Goal: Find specific page/section: Find specific page/section

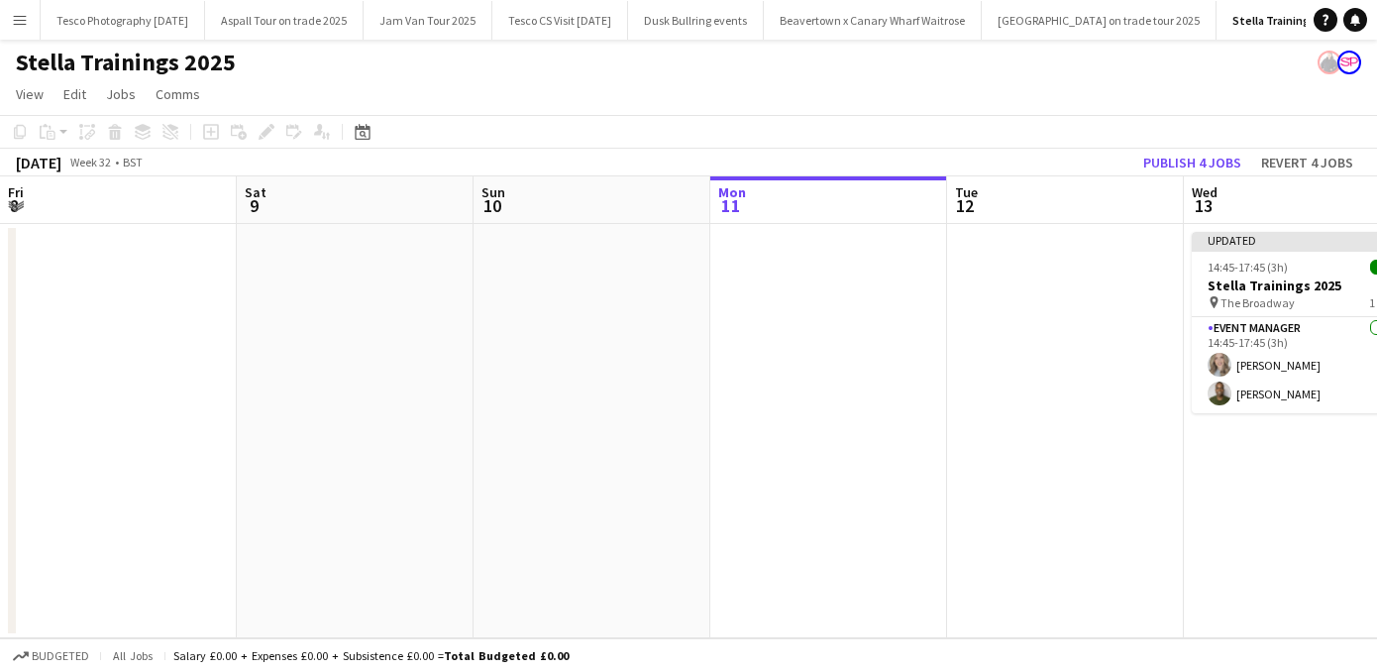
scroll to position [0, 474]
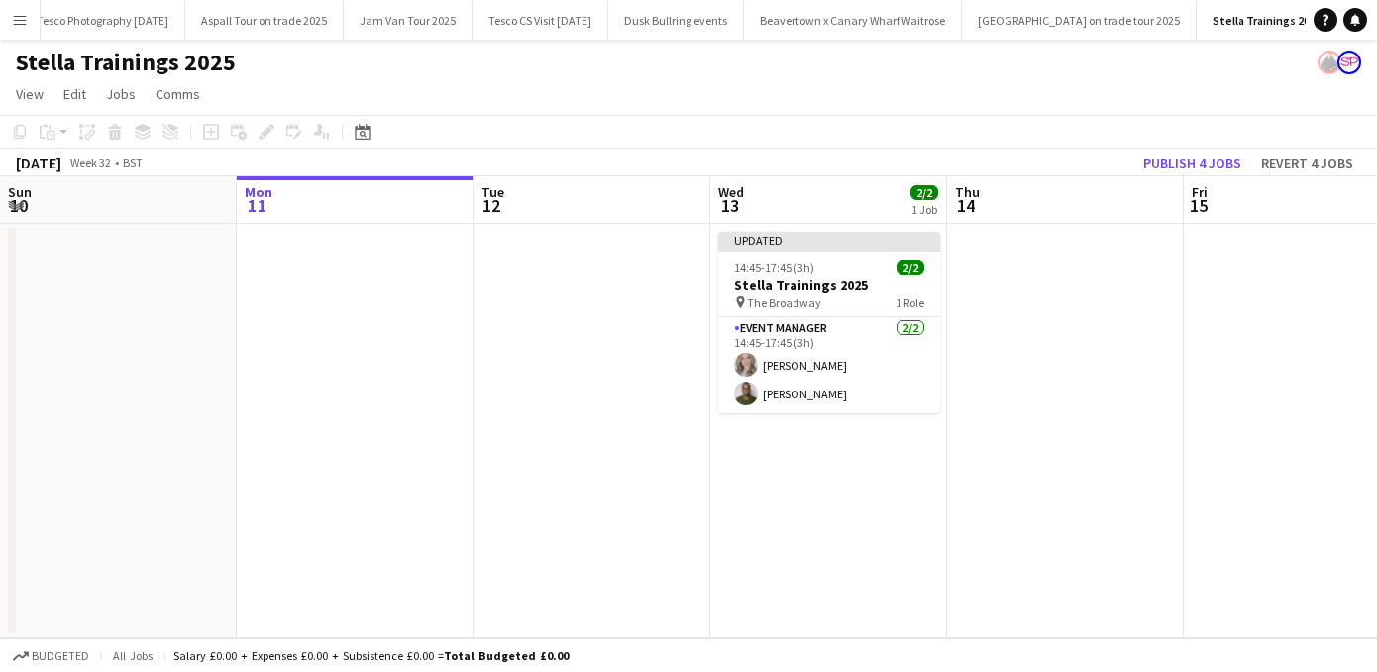
click at [24, 15] on app-icon "Menu" at bounding box center [20, 20] width 16 height 16
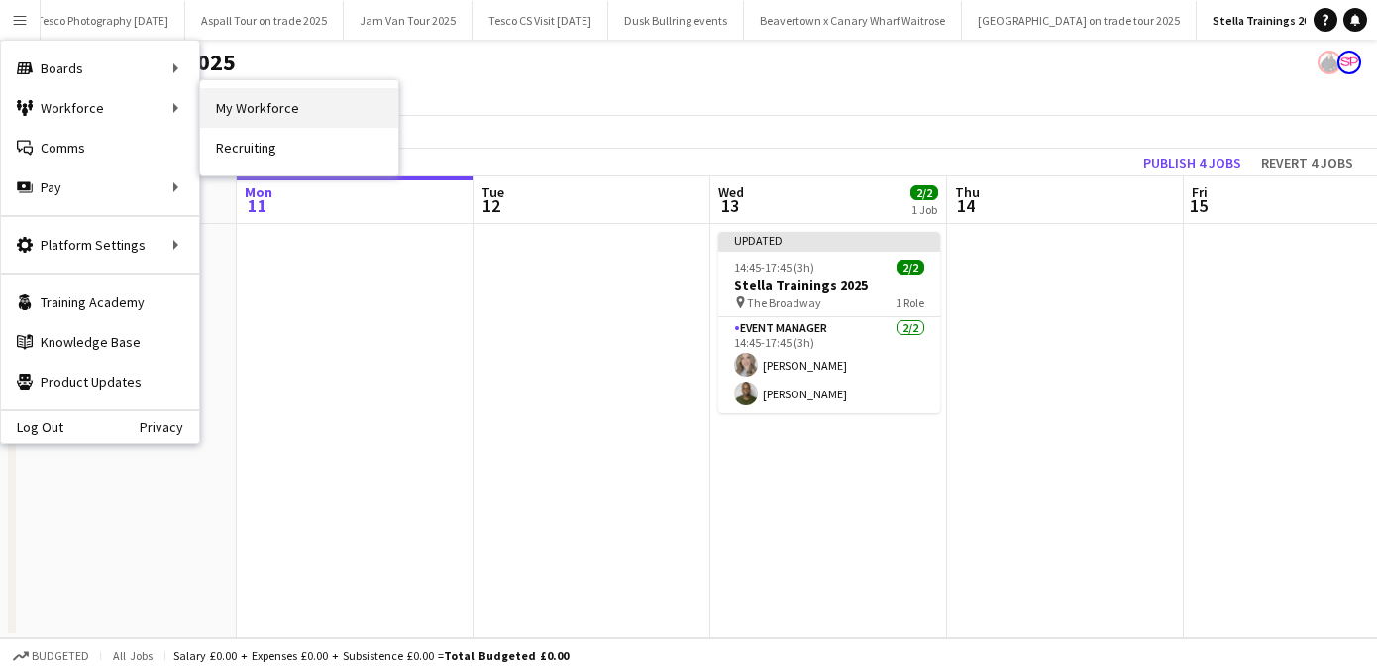
click at [277, 105] on link "My Workforce" at bounding box center [299, 108] width 198 height 40
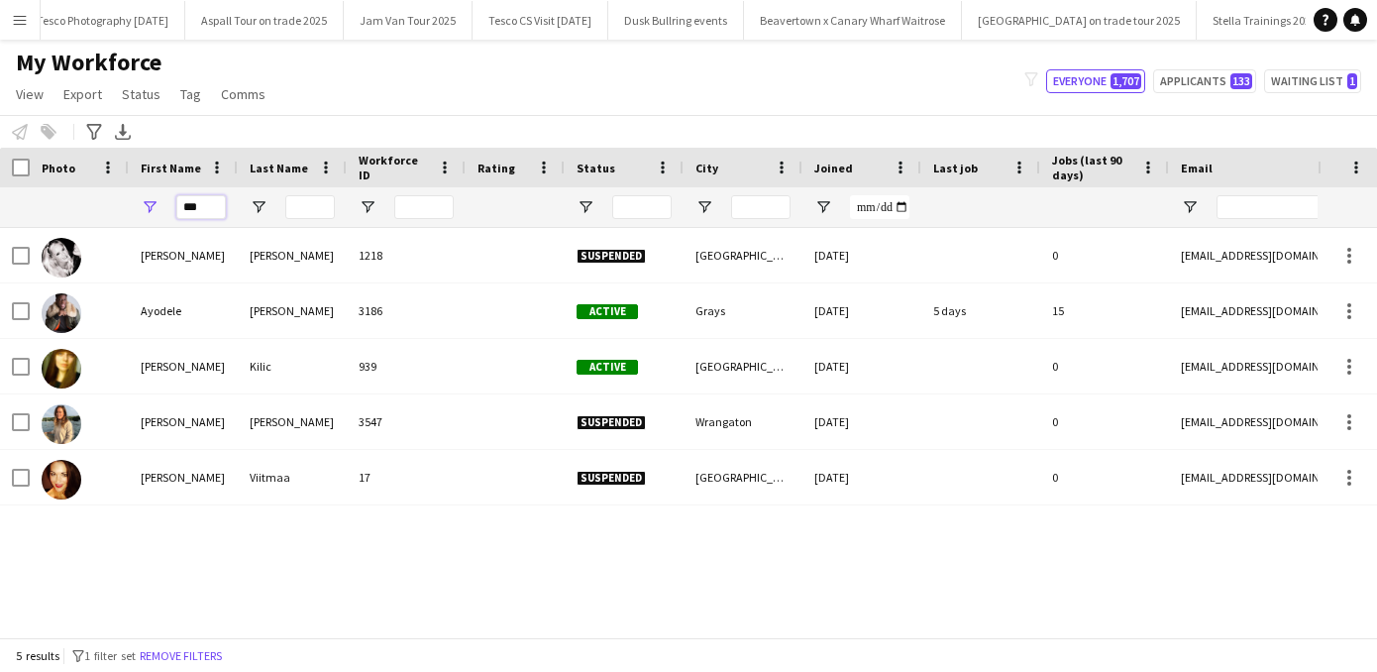
click at [202, 209] on input "***" at bounding box center [201, 207] width 50 height 24
type input "*"
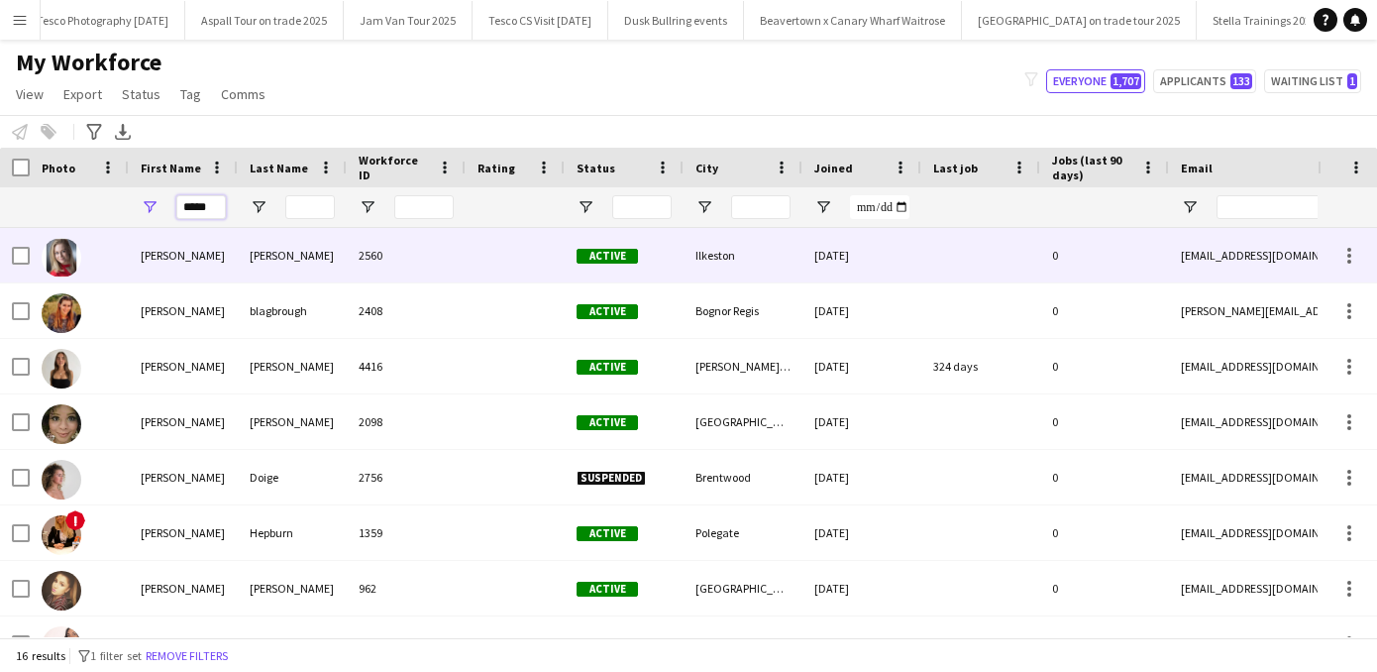
type input "*****"
drag, startPoint x: 208, startPoint y: 240, endPoint x: 152, endPoint y: 366, distance: 137.9
click at [152, 366] on div "CHLOE" at bounding box center [183, 366] width 109 height 54
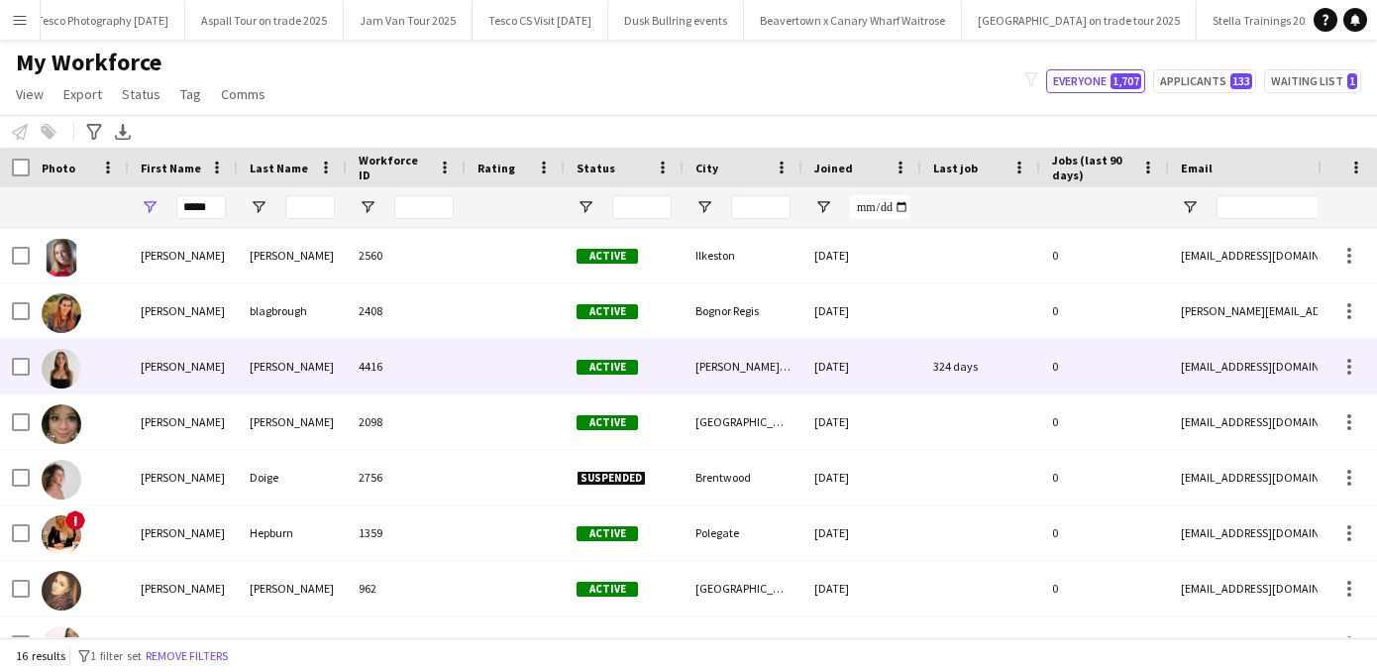
click at [152, 366] on div "CHLOE" at bounding box center [183, 366] width 109 height 54
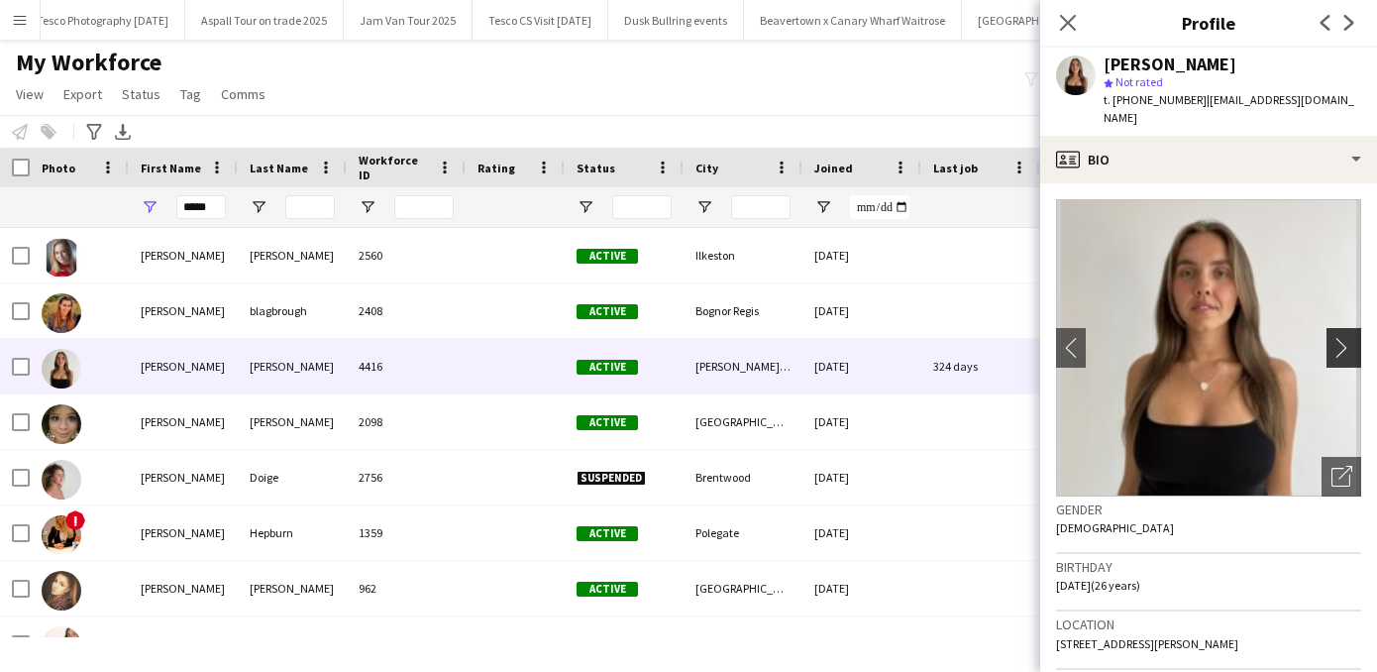
click at [1341, 337] on app-icon "chevron-right" at bounding box center [1346, 347] width 31 height 21
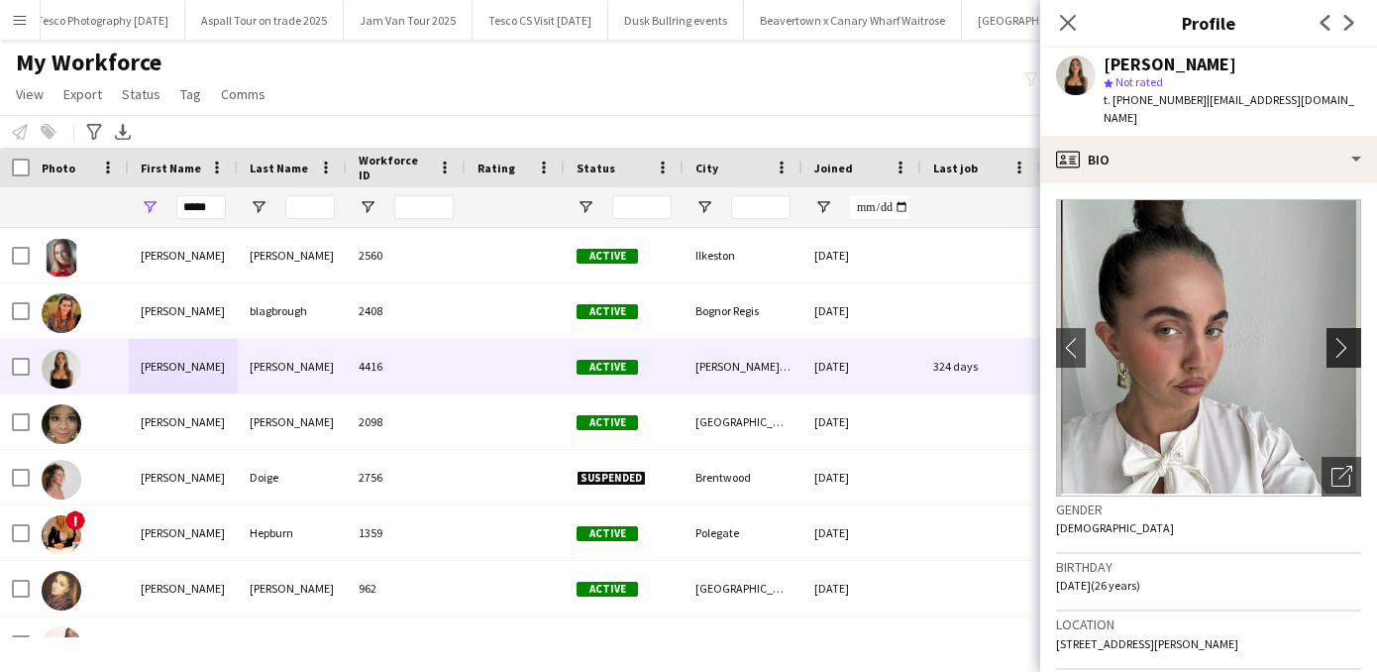
click at [1341, 337] on app-icon "chevron-right" at bounding box center [1346, 347] width 31 height 21
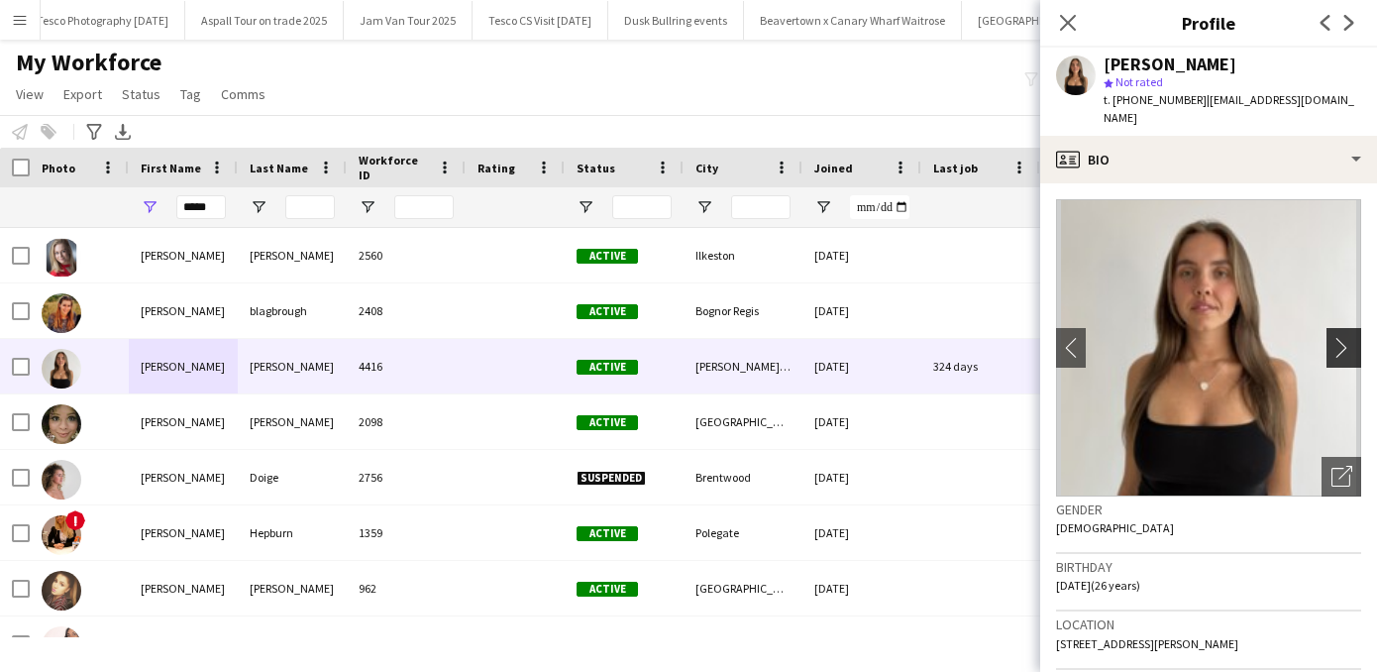
click at [1341, 337] on app-icon "chevron-right" at bounding box center [1346, 347] width 31 height 21
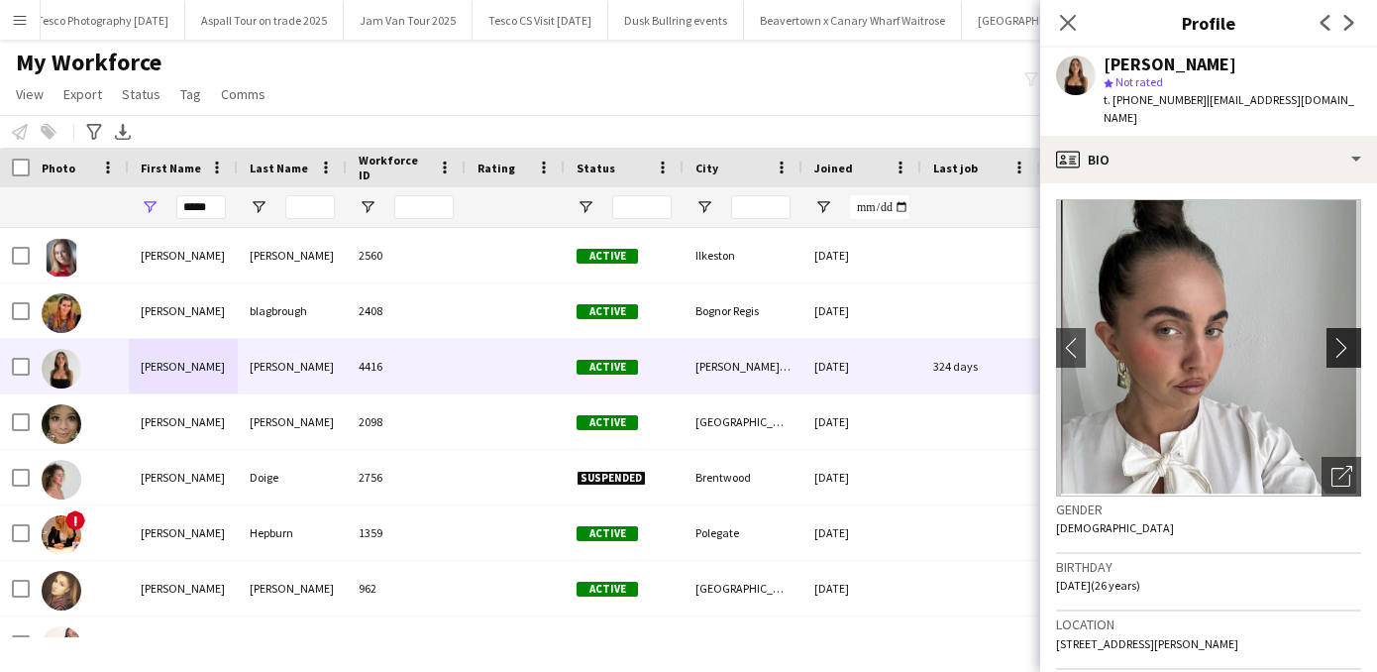
click at [1341, 337] on app-icon "chevron-right" at bounding box center [1346, 347] width 31 height 21
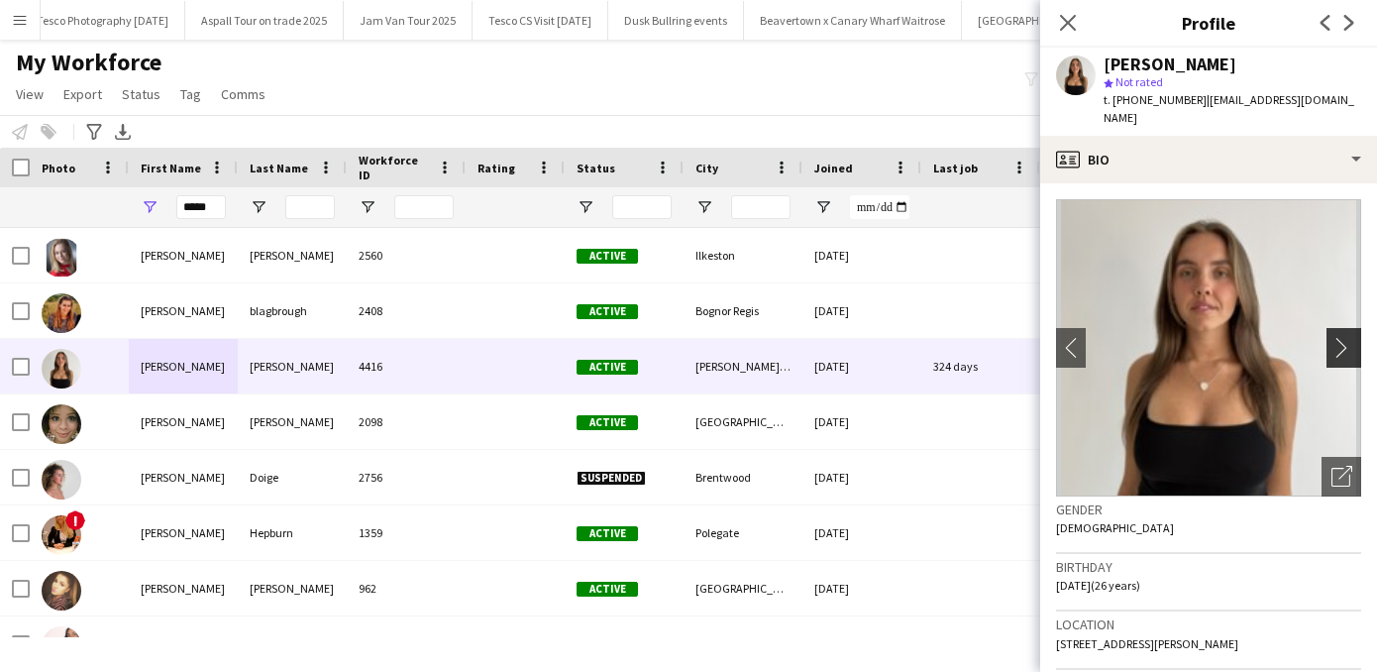
click at [1341, 337] on app-icon "chevron-right" at bounding box center [1346, 347] width 31 height 21
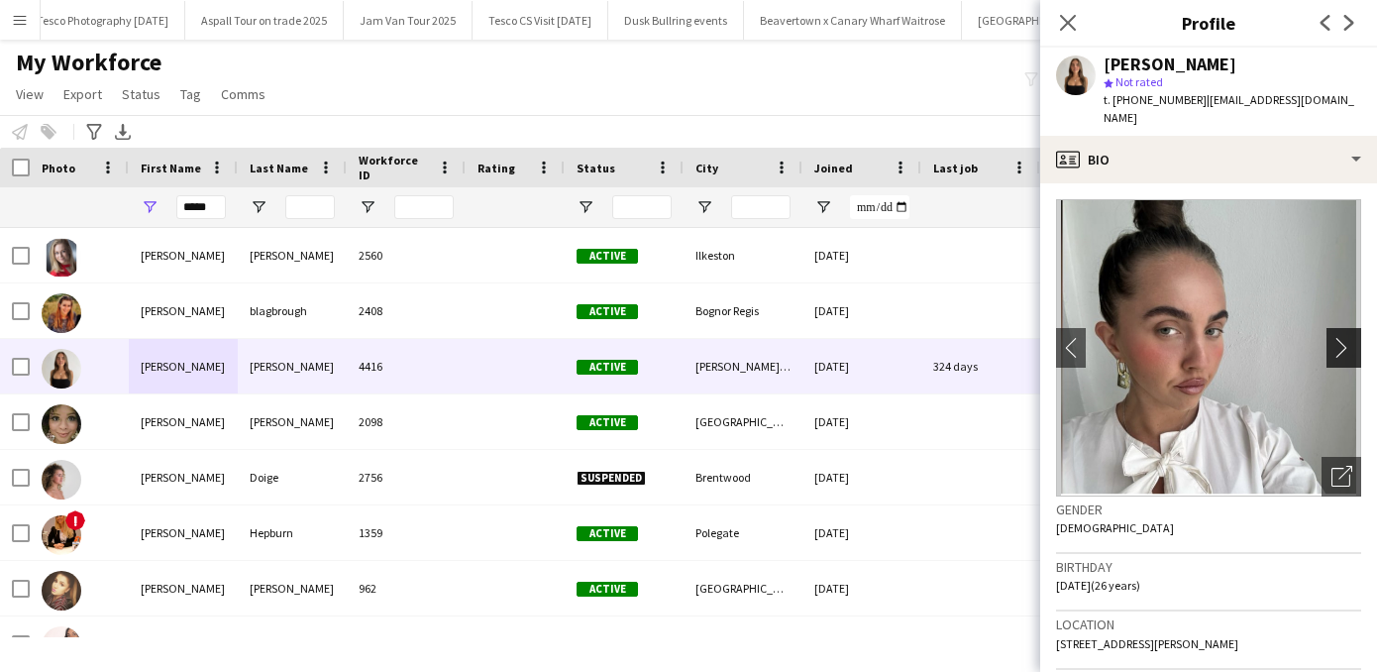
click at [1341, 337] on app-icon "chevron-right" at bounding box center [1346, 347] width 31 height 21
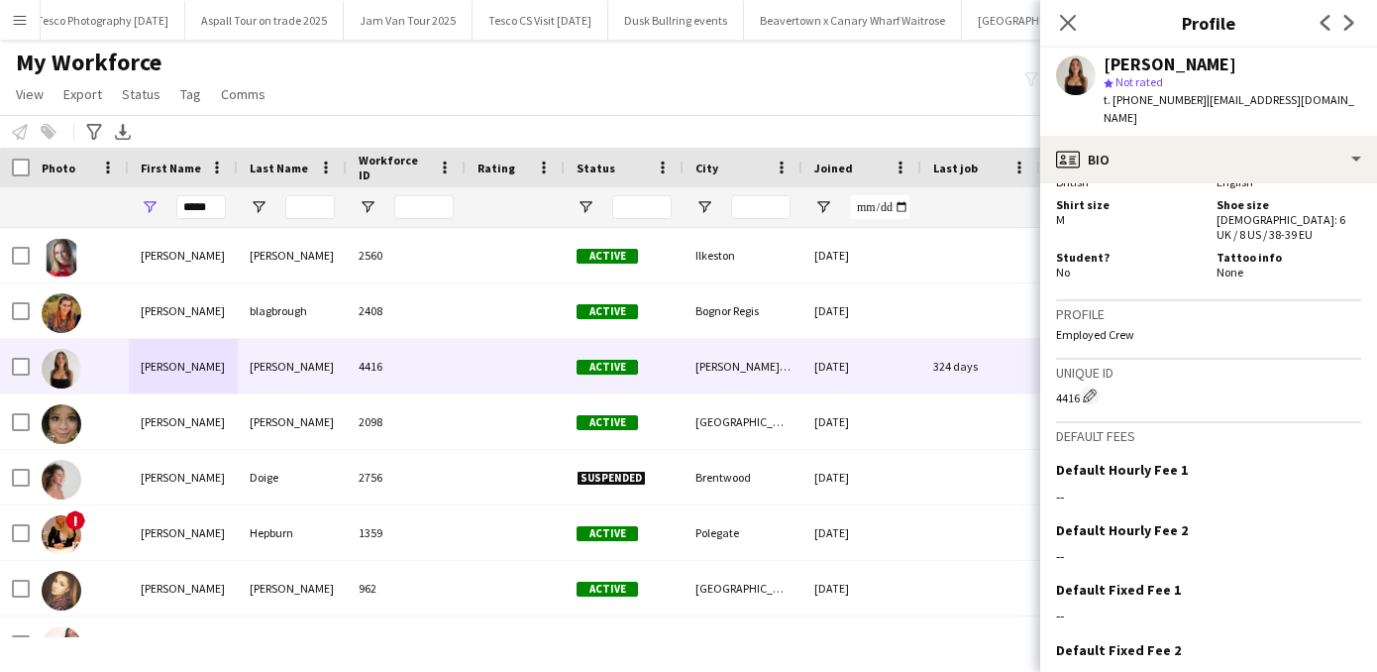
scroll to position [1494, 0]
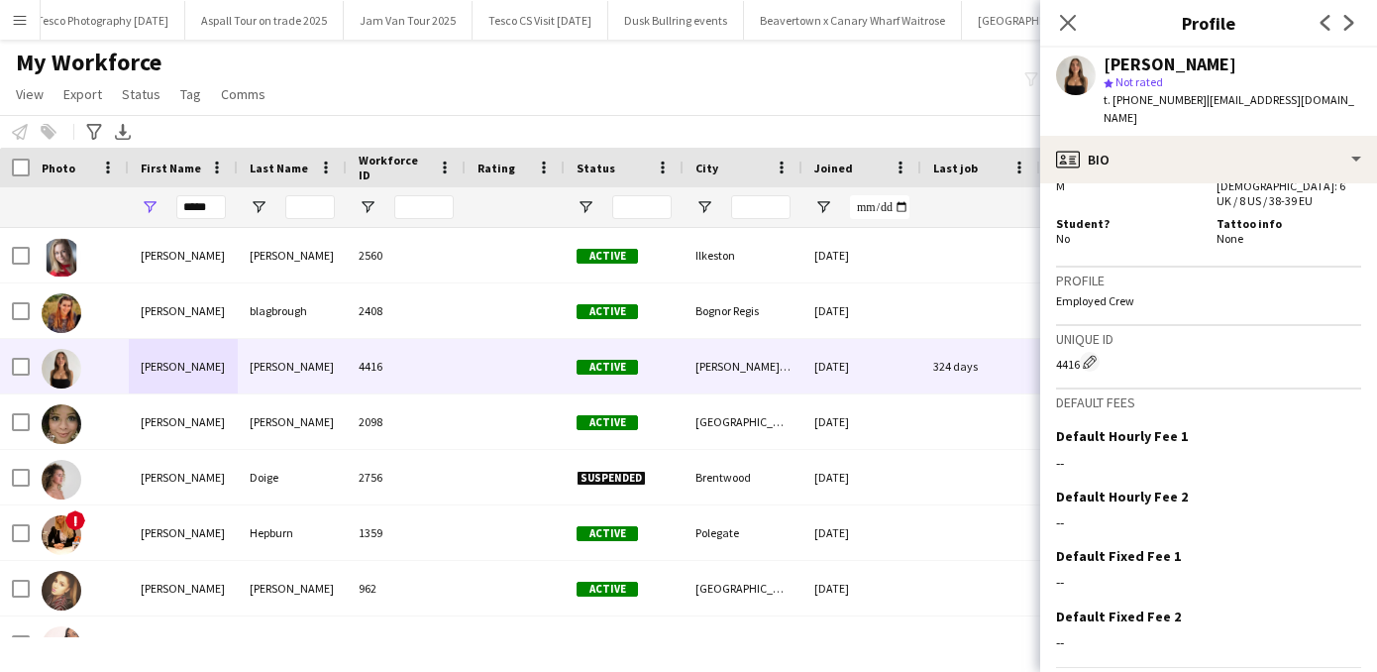
drag, startPoint x: 1263, startPoint y: 547, endPoint x: 1246, endPoint y: 697, distance: 151.5
click at [1246, 671] on html "Menu Boards Boards Boards All jobs Status Workforce Workforce My Workforce Recr…" at bounding box center [688, 336] width 1377 height 672
click at [1066, 23] on icon "Close pop-in" at bounding box center [1067, 22] width 19 height 19
